Goal: Transaction & Acquisition: Subscribe to service/newsletter

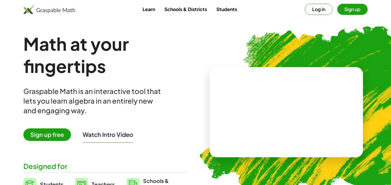
scroll to position [45, 0]
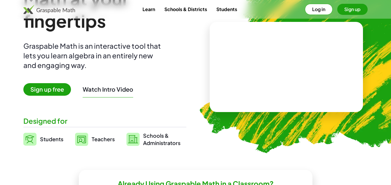
click at [282, 67] on video at bounding box center [286, 67] width 88 height 44
click at [327, 51] on div at bounding box center [285, 61] width 100 height 47
click at [334, 70] on div at bounding box center [285, 61] width 100 height 47
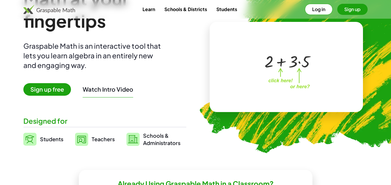
click at [321, 11] on button "Log in" at bounding box center [319, 9] width 28 height 11
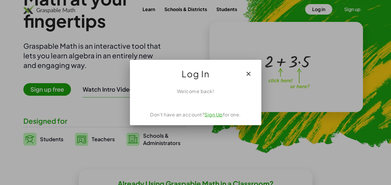
scroll to position [0, 0]
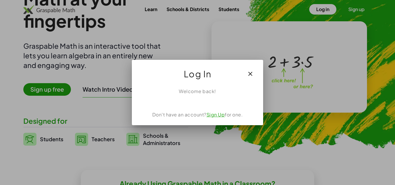
click at [203, 118] on div "Welcome back! Don't have an account? Sign Up for one." at bounding box center [197, 104] width 131 height 42
click at [216, 116] on link "Sign Up" at bounding box center [216, 114] width 18 height 6
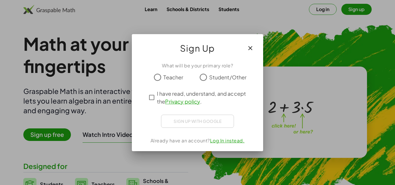
click at [252, 50] on icon "button" at bounding box center [250, 48] width 7 height 7
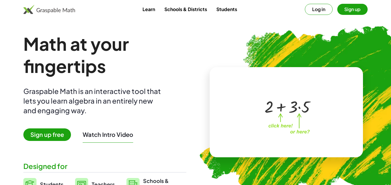
click at [227, 9] on link "Students" at bounding box center [226, 9] width 30 height 11
click at [183, 12] on link "Schools & Districts" at bounding box center [186, 9] width 52 height 11
click at [153, 7] on link "Learn" at bounding box center [149, 9] width 22 height 11
click at [204, 43] on img at bounding box center [315, 110] width 254 height 214
click at [319, 9] on button "Log in" at bounding box center [319, 9] width 28 height 11
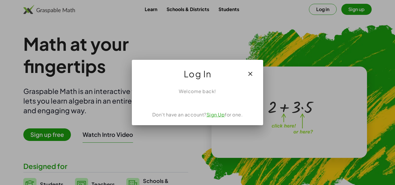
click at [316, 48] on div at bounding box center [197, 92] width 395 height 185
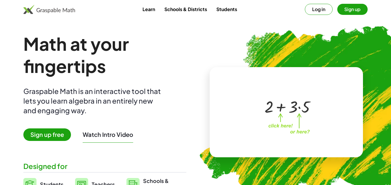
drag, startPoint x: 380, startPoint y: 1, endPoint x: 189, endPoint y: 69, distance: 202.4
click at [189, 69] on img at bounding box center [315, 110] width 254 height 214
click at [310, 13] on button "Log in" at bounding box center [319, 9] width 28 height 11
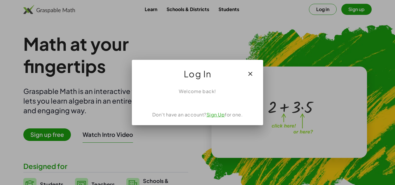
click at [277, 31] on div at bounding box center [197, 92] width 395 height 185
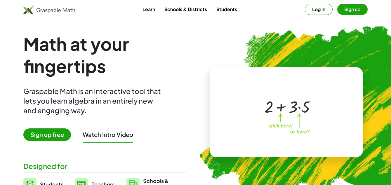
click at [189, 42] on img at bounding box center [315, 110] width 254 height 214
click at [266, 115] on div at bounding box center [286, 106] width 51 height 22
click at [55, 11] on img at bounding box center [49, 9] width 52 height 9
click at [52, 136] on span "Sign up free" at bounding box center [47, 134] width 48 height 13
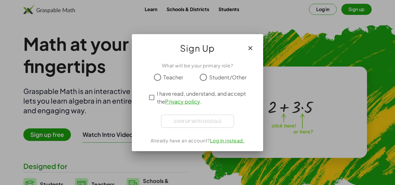
click at [272, 47] on div at bounding box center [197, 92] width 395 height 185
